Goal: Transaction & Acquisition: Purchase product/service

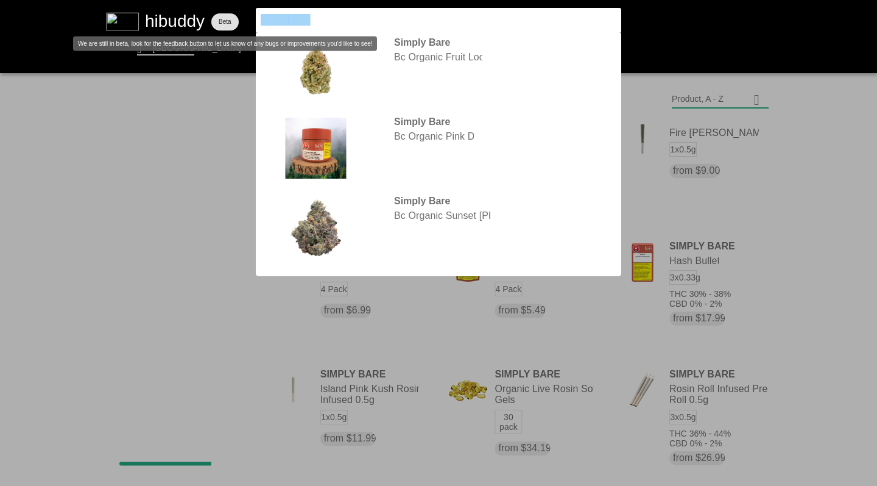
click at [225, 16] on flt-glass-pane at bounding box center [438, 243] width 877 height 486
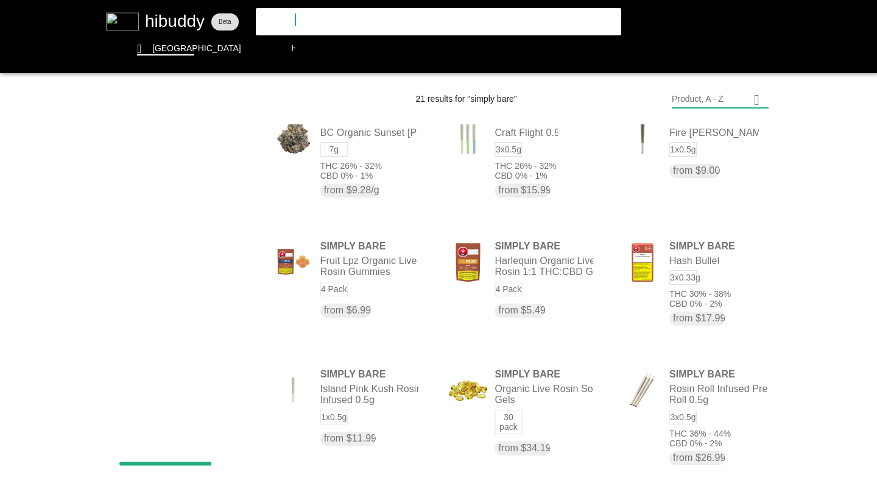
type input "blue thai"
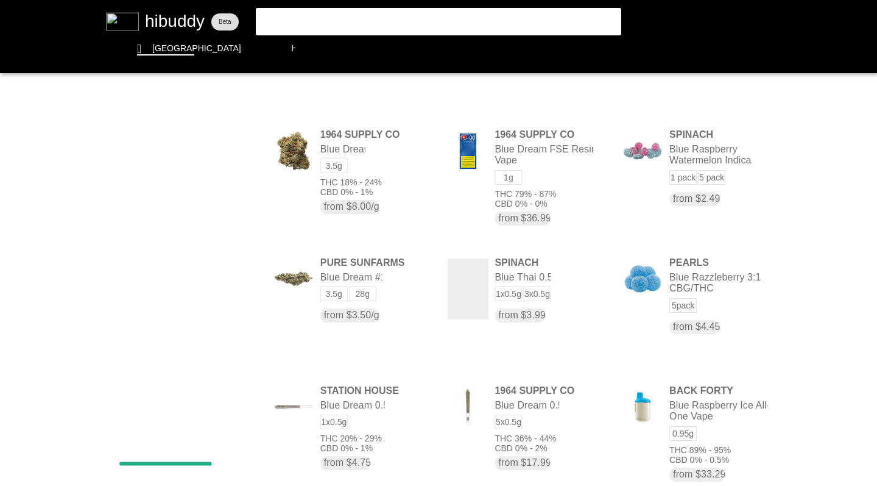
click at [694, 101] on flt-glass-pane at bounding box center [438, 243] width 877 height 486
click at [695, 275] on flt-glass-pane at bounding box center [438, 243] width 877 height 486
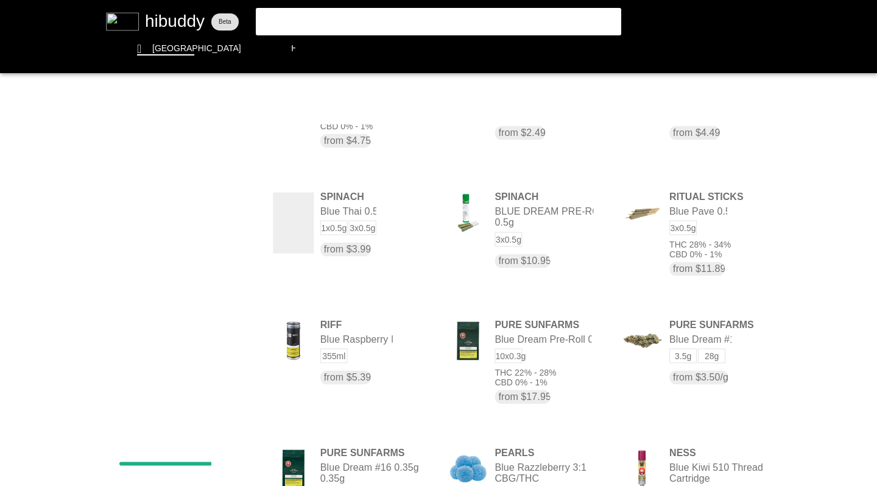
click at [322, 235] on flt-glass-pane at bounding box center [438, 243] width 877 height 486
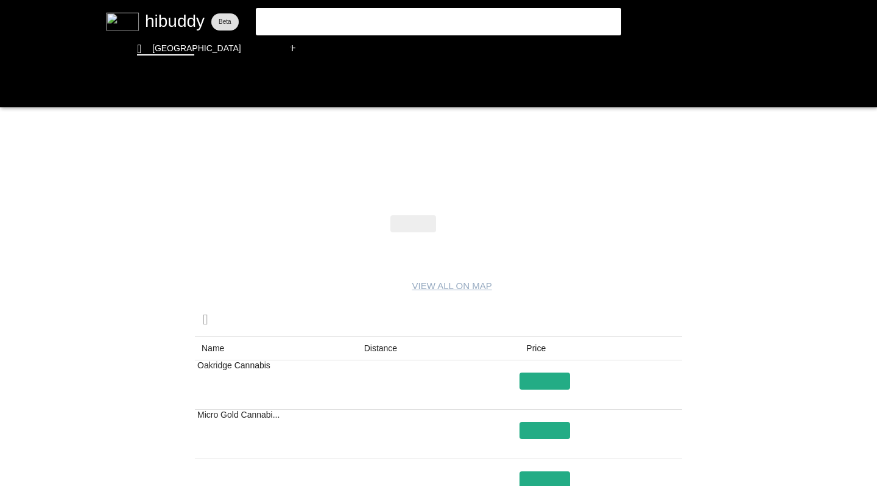
click at [458, 226] on flt-glass-pane at bounding box center [438, 243] width 877 height 486
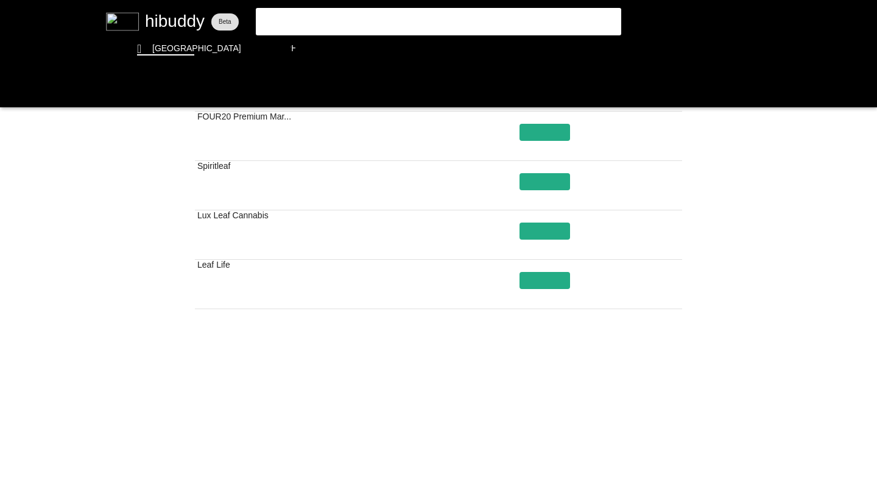
click at [517, 444] on flt-glass-pane at bounding box center [438, 243] width 877 height 486
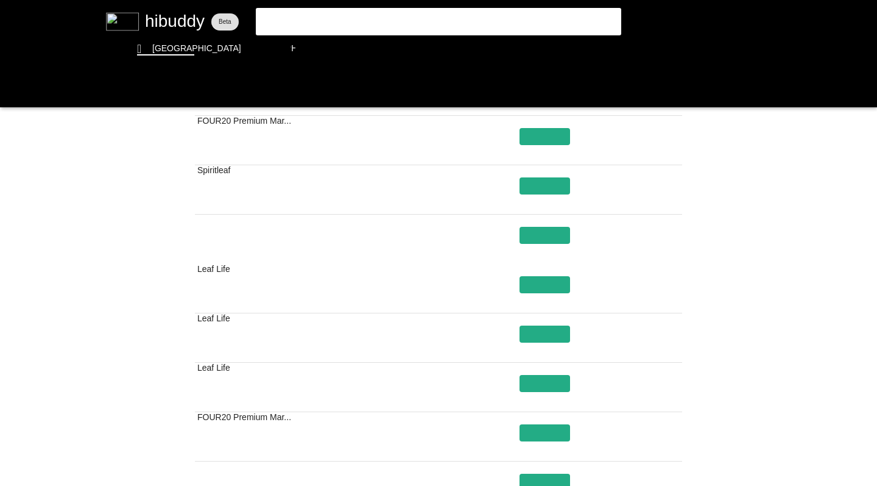
click at [302, 24] on flt-glass-pane at bounding box center [438, 243] width 877 height 486
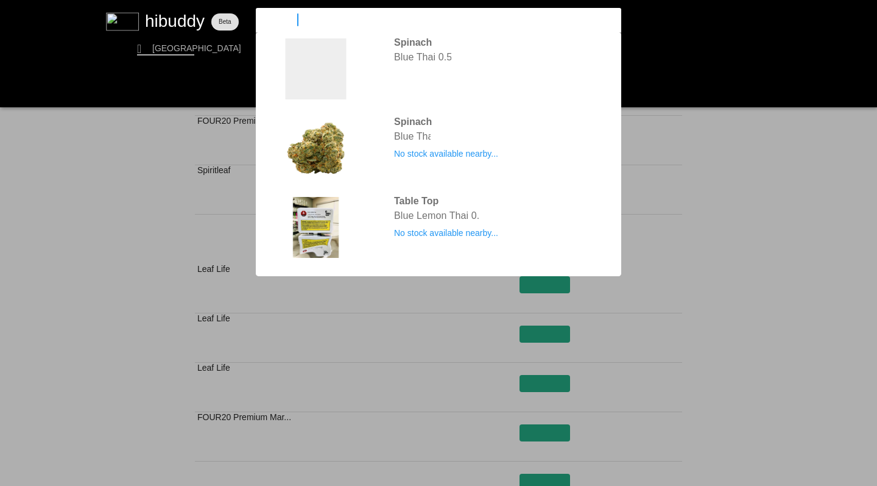
click at [302, 24] on input "blue thai" at bounding box center [428, 20] width 335 height 12
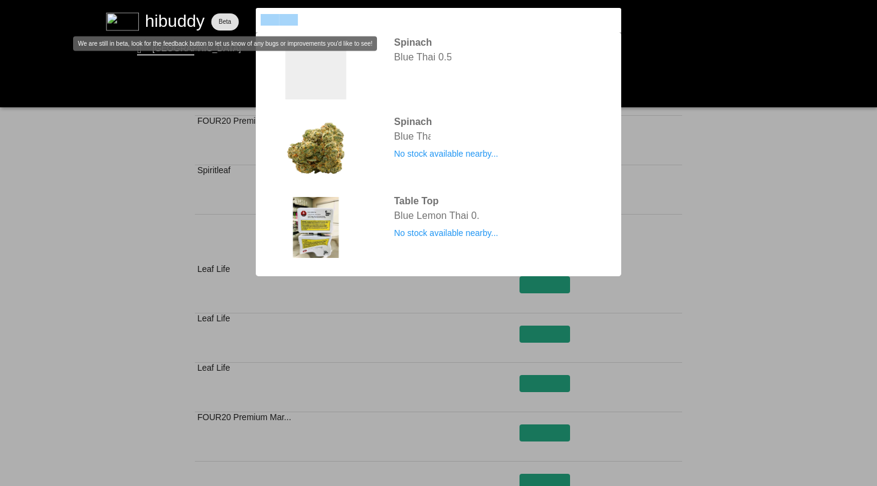
drag, startPoint x: 225, startPoint y: 16, endPoint x: 233, endPoint y: 18, distance: 7.7
click at [233, 18] on flt-glass-pane at bounding box center [438, 243] width 877 height 486
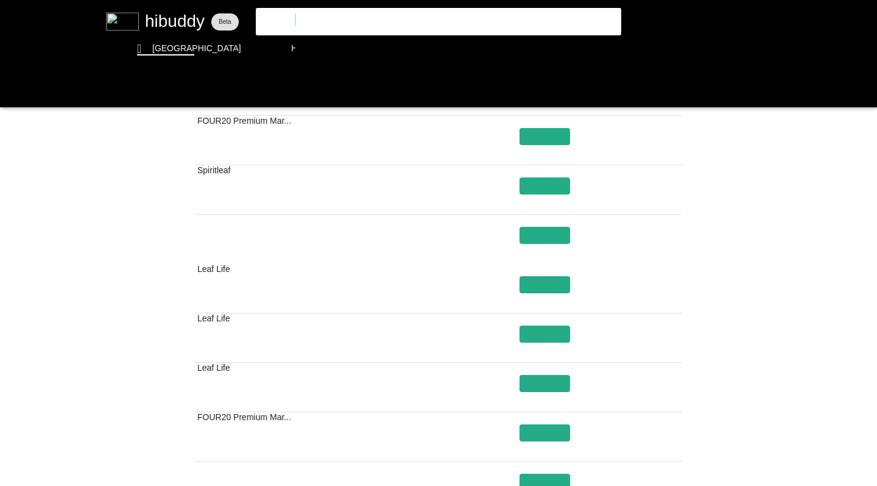
type input "lemon up"
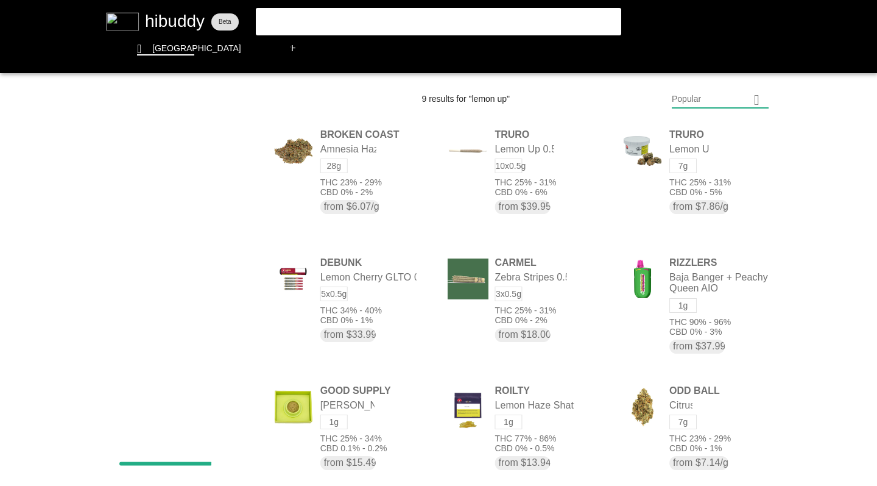
click at [522, 187] on flt-glass-pane at bounding box center [438, 243] width 877 height 486
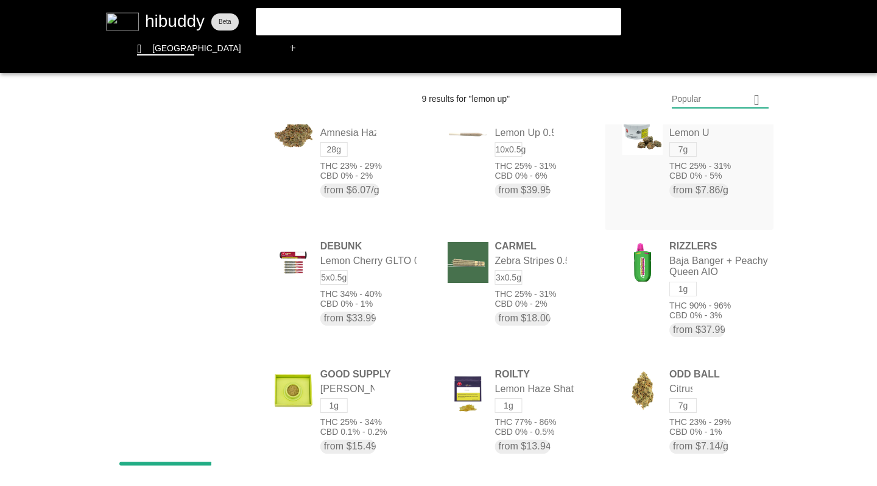
click at [662, 169] on flt-glass-pane at bounding box center [438, 243] width 877 height 486
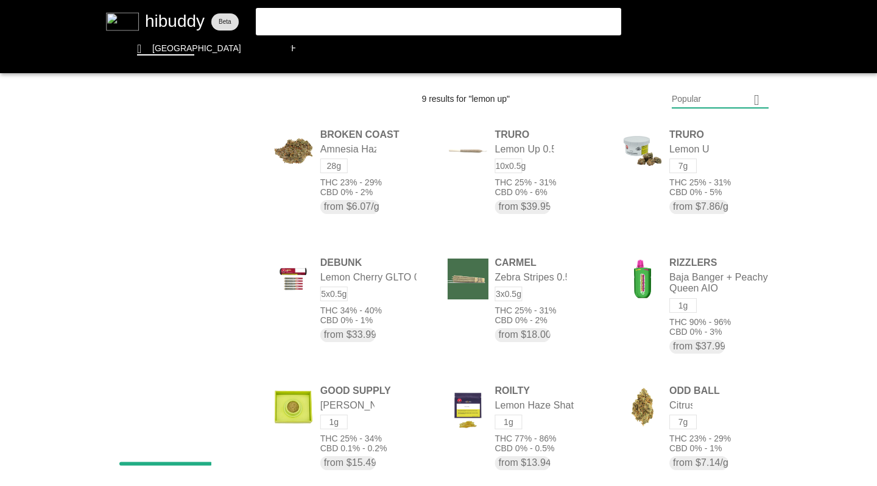
click at [544, 191] on flt-glass-pane at bounding box center [438, 243] width 877 height 486
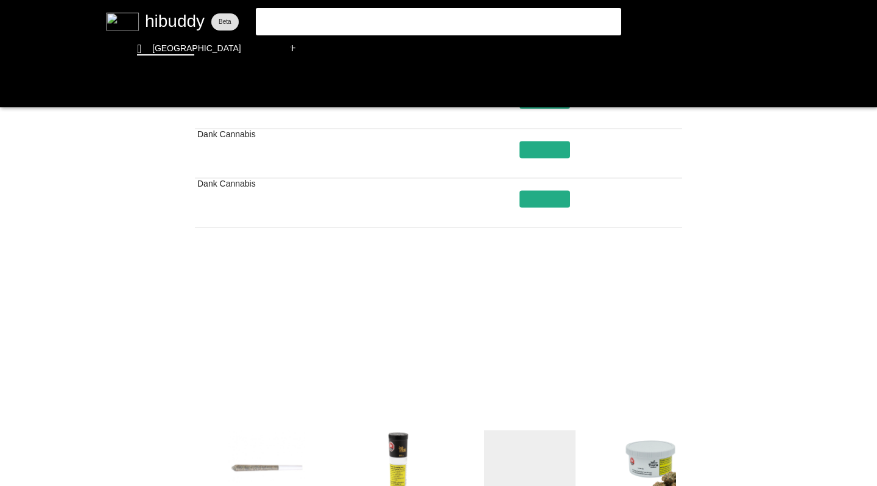
click at [516, 361] on flt-glass-pane at bounding box center [438, 243] width 877 height 486
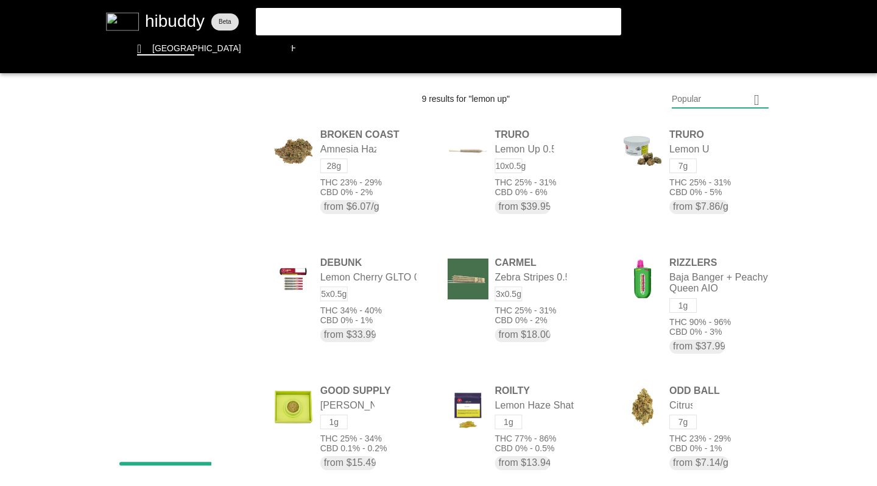
click at [694, 95] on flt-glass-pane at bounding box center [438, 243] width 877 height 486
click at [684, 272] on flt-glass-pane at bounding box center [438, 243] width 877 height 486
